Goal: Task Accomplishment & Management: Manage account settings

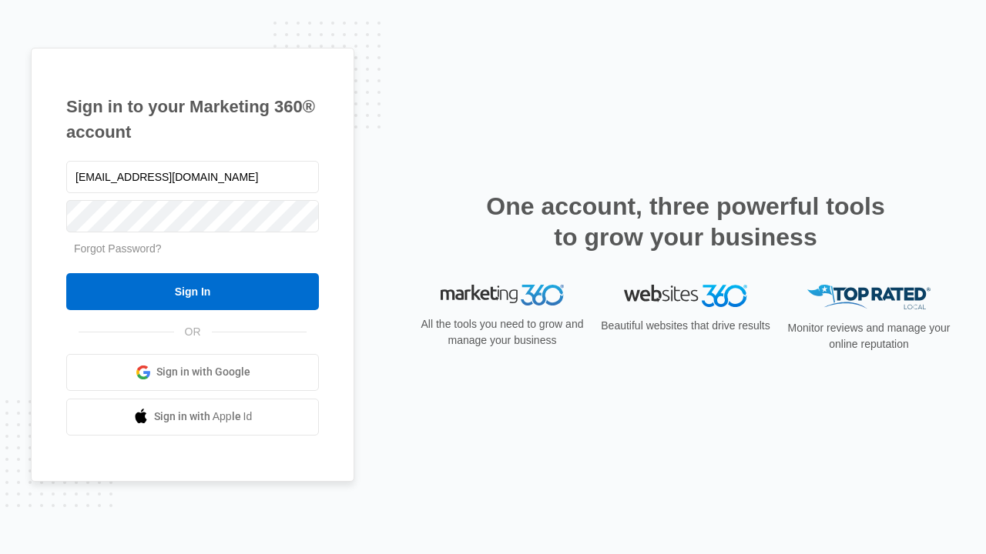
type input "dankie614@gmail.com"
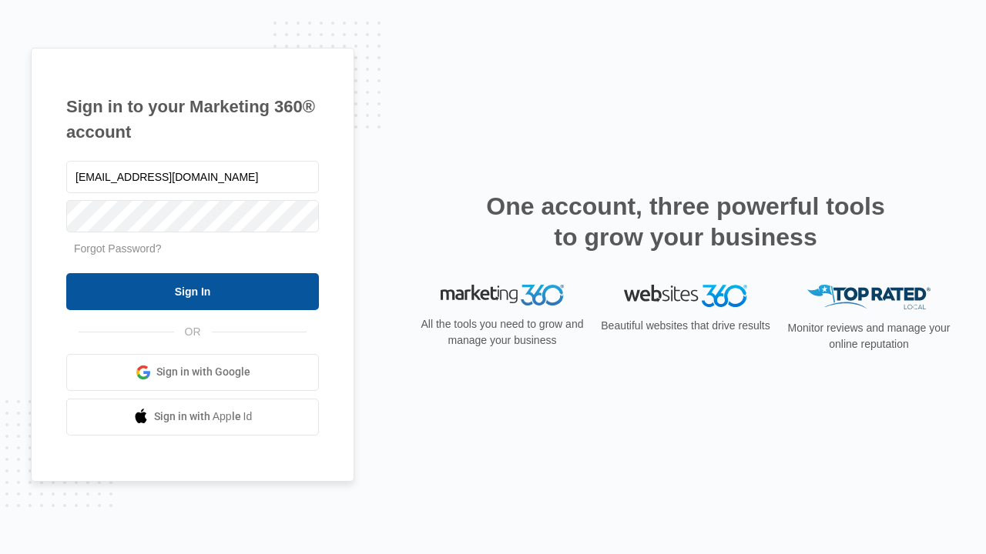
click at [192, 291] on input "Sign In" at bounding box center [192, 291] width 253 height 37
